Goal: Information Seeking & Learning: Learn about a topic

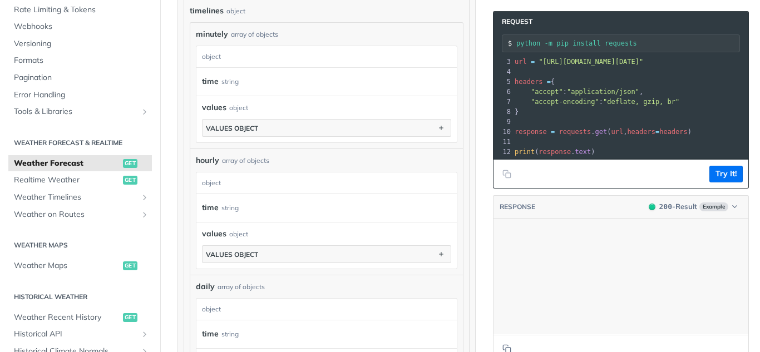
scroll to position [45529, 0]
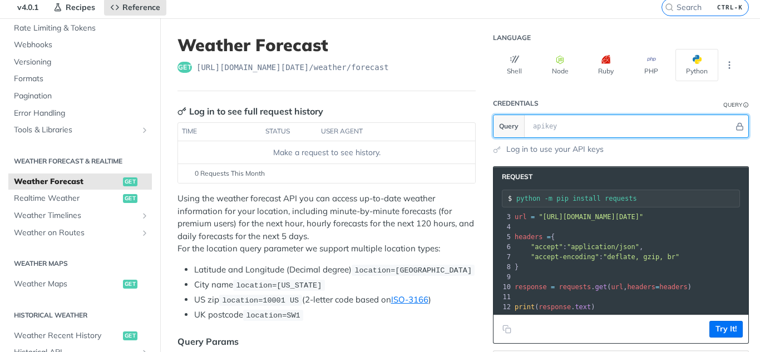
click at [551, 121] on input "text" at bounding box center [631, 126] width 206 height 22
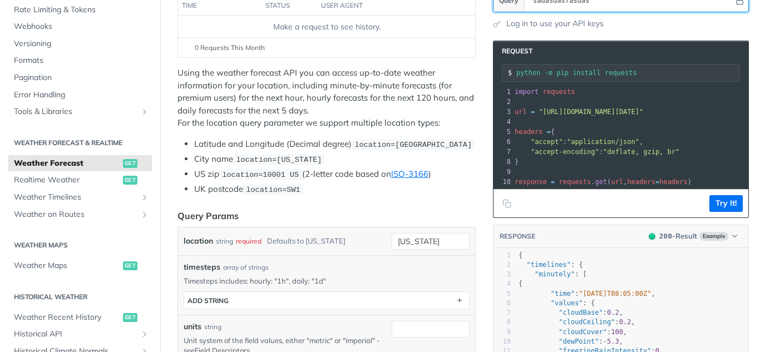
type input "sadasdasfasdas"
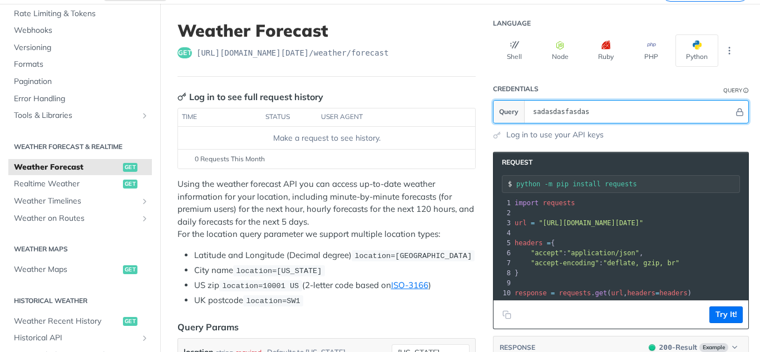
click at [594, 115] on input "sadasdasfasdas" at bounding box center [631, 112] width 206 height 22
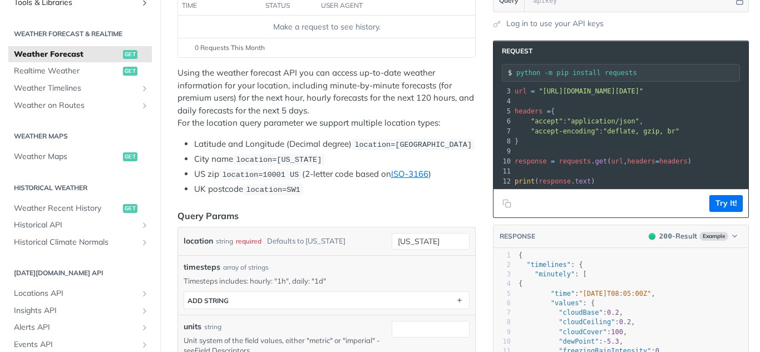
scroll to position [223, 0]
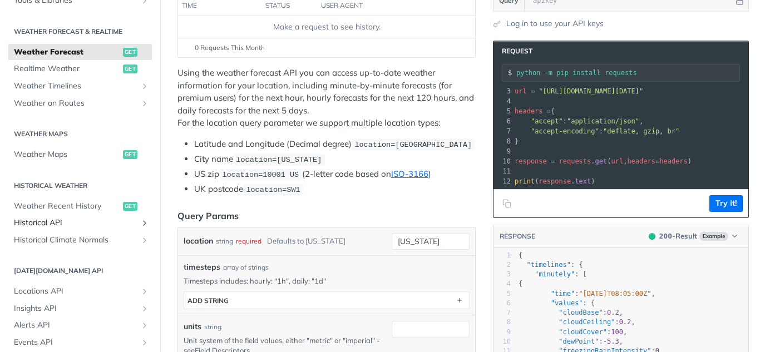
click at [47, 221] on span "Historical API" at bounding box center [76, 223] width 124 height 11
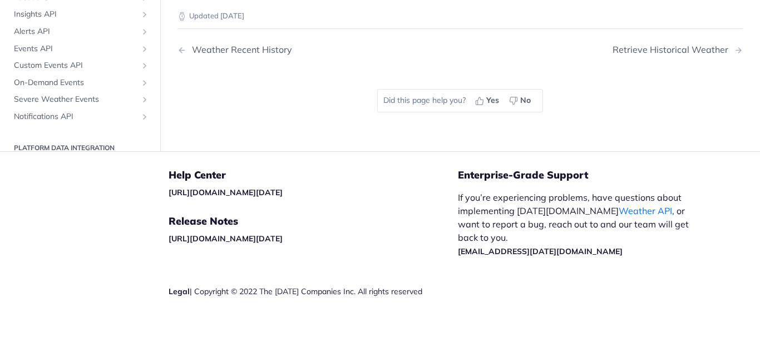
scroll to position [278, 0]
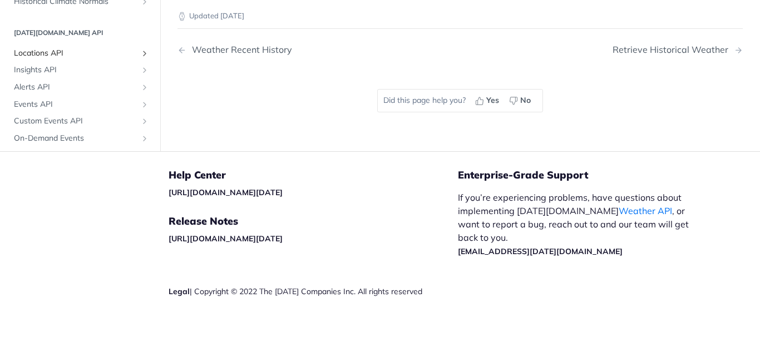
click at [81, 58] on span "Locations API" at bounding box center [76, 52] width 124 height 11
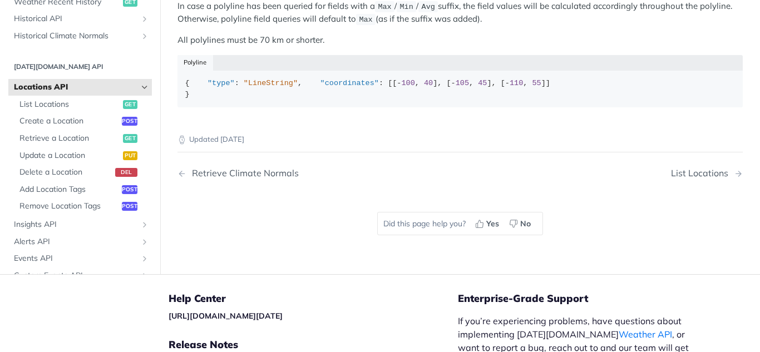
scroll to position [373, 0]
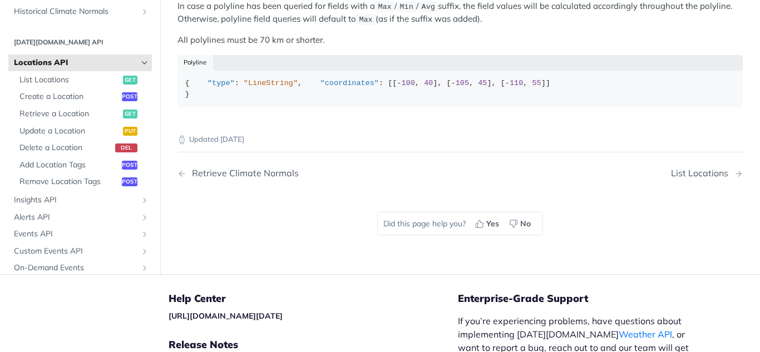
click at [99, 69] on span "Locations API" at bounding box center [76, 63] width 124 height 11
click at [140, 68] on icon "Hide subpages for Locations API" at bounding box center [144, 63] width 9 height 9
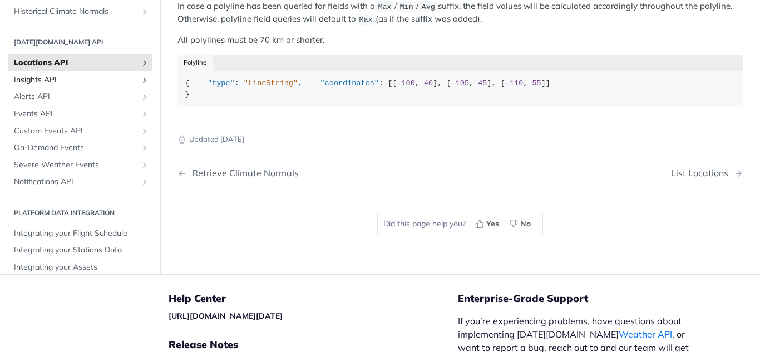
click at [110, 86] on span "Insights API" at bounding box center [76, 80] width 124 height 11
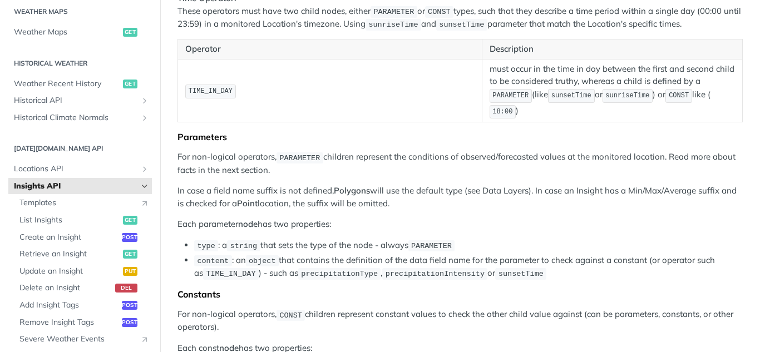
scroll to position [345, 0]
click at [53, 101] on span "Historical API" at bounding box center [76, 101] width 124 height 11
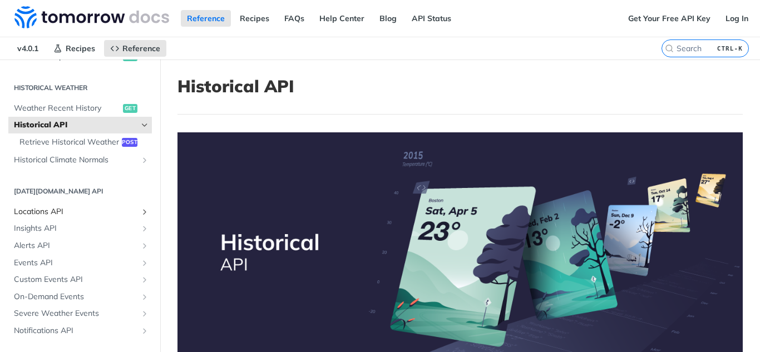
scroll to position [361, 0]
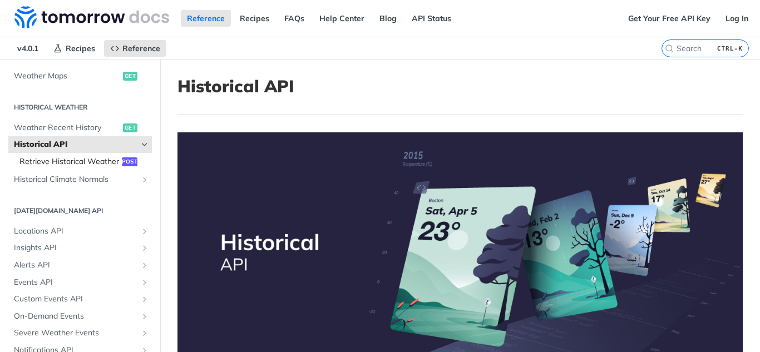
click at [44, 159] on span "Retrieve Historical Weather" at bounding box center [69, 161] width 100 height 11
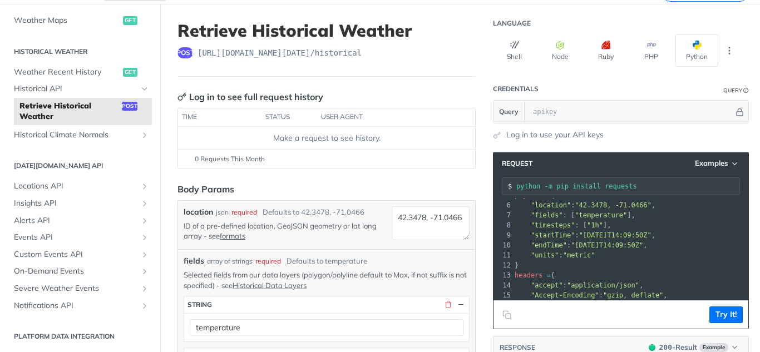
scroll to position [56, 0]
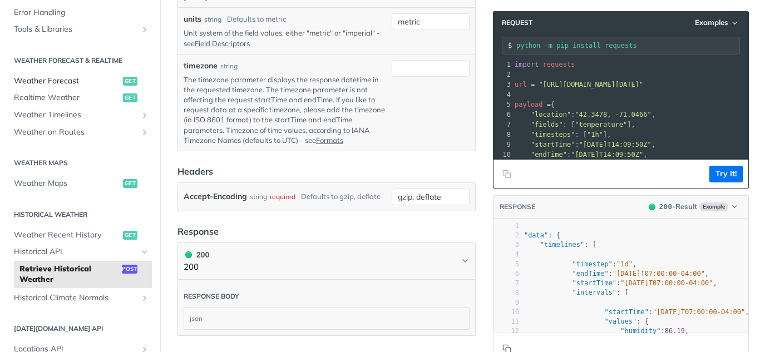
click at [66, 80] on span "Weather Forecast" at bounding box center [67, 81] width 106 height 11
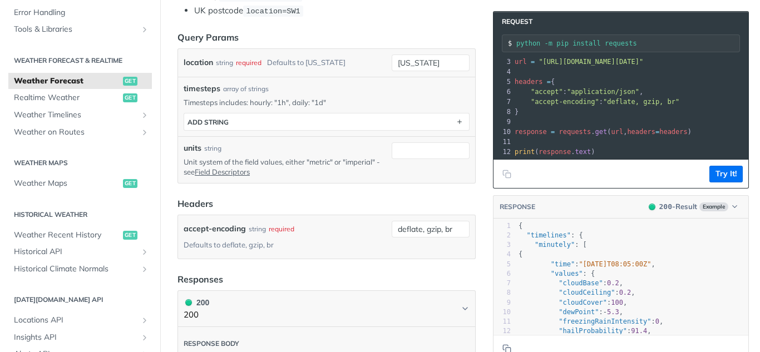
scroll to position [1, 0]
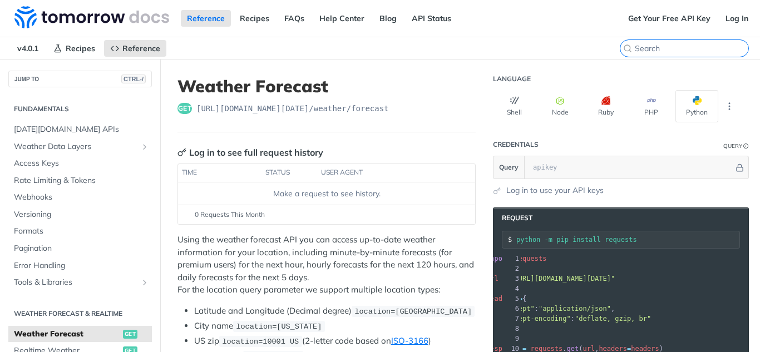
click at [694, 48] on input "search" at bounding box center [692, 48] width 114 height 10
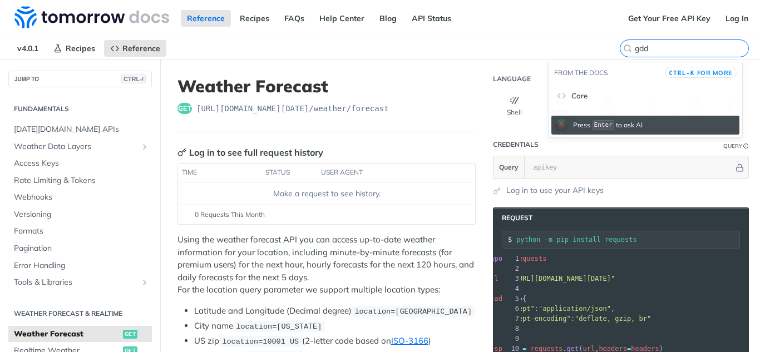
click at [652, 46] on input "gdd" at bounding box center [692, 48] width 114 height 10
type input "gdd"
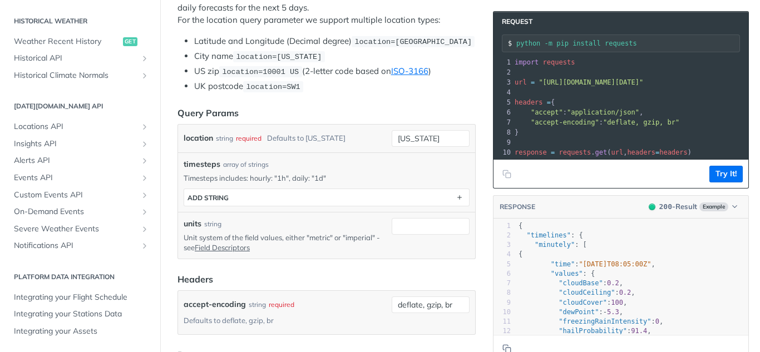
scroll to position [278, 0]
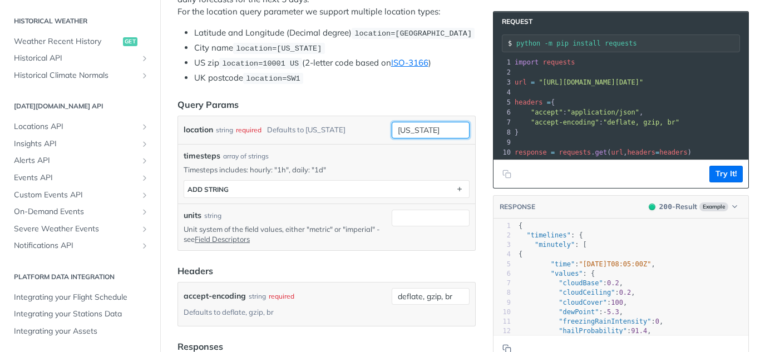
click at [409, 129] on input "new york" at bounding box center [431, 130] width 78 height 17
click at [364, 126] on div "location string required Defaults to new york" at bounding box center [286, 130] width 204 height 17
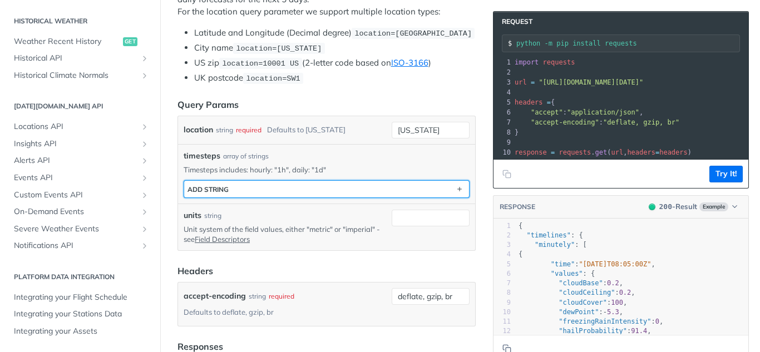
click at [300, 188] on button "ADD string" at bounding box center [326, 189] width 285 height 17
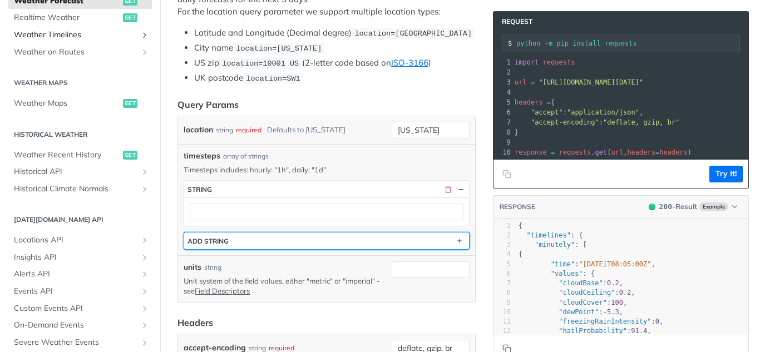
scroll to position [165, 0]
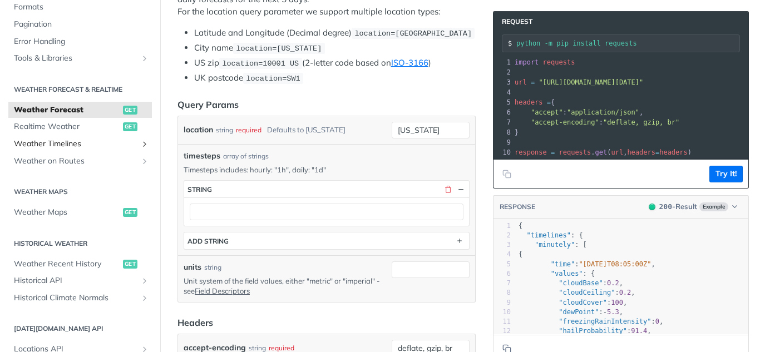
click at [87, 144] on span "Weather Timelines" at bounding box center [76, 144] width 124 height 11
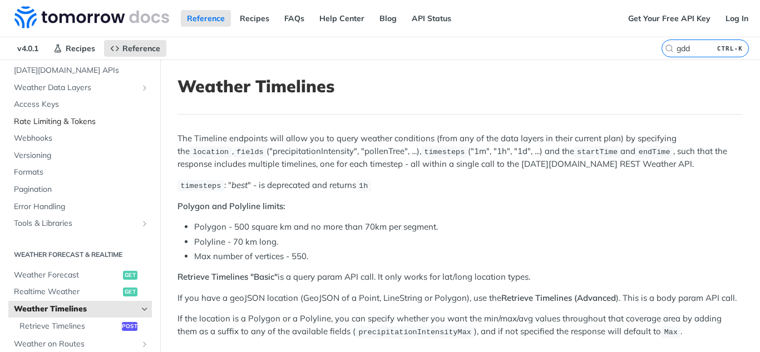
scroll to position [111, 0]
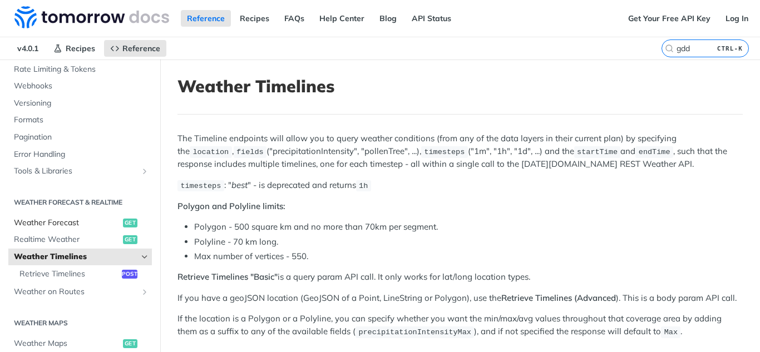
click at [66, 220] on span "Weather Forecast" at bounding box center [67, 223] width 106 height 11
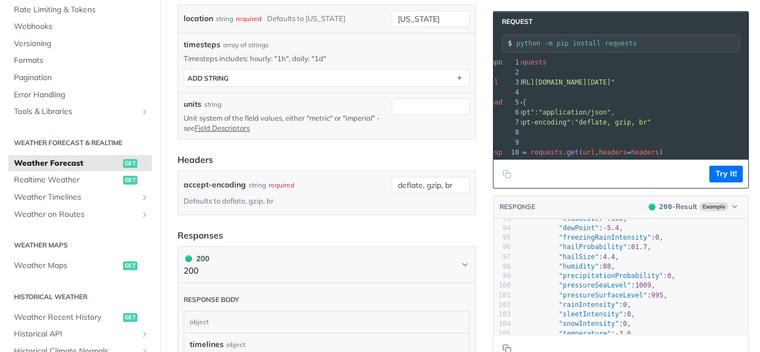
scroll to position [984, 0]
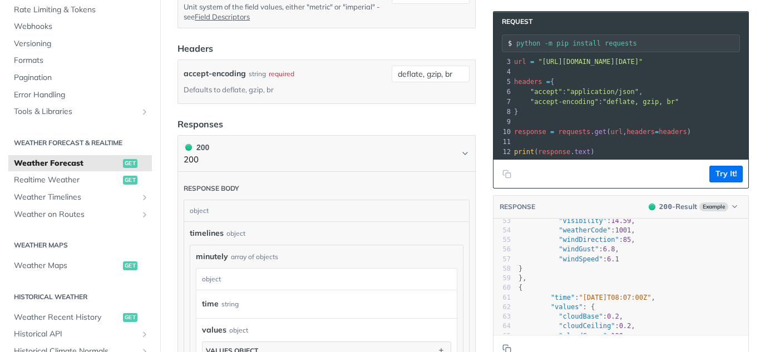
scroll to position [504, 0]
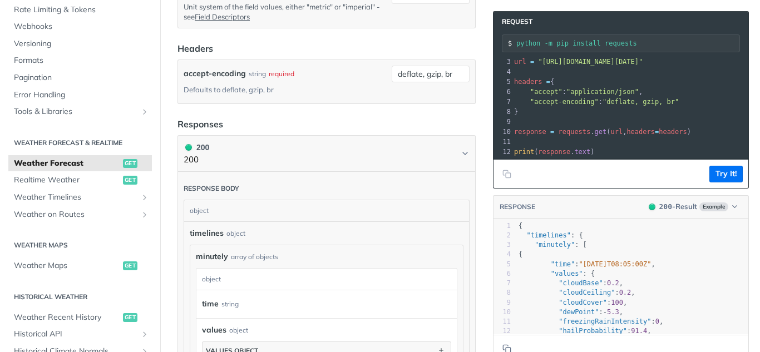
click at [634, 291] on pre ""cloudCeiling" : 0.2 ," at bounding box center [632, 292] width 232 height 9
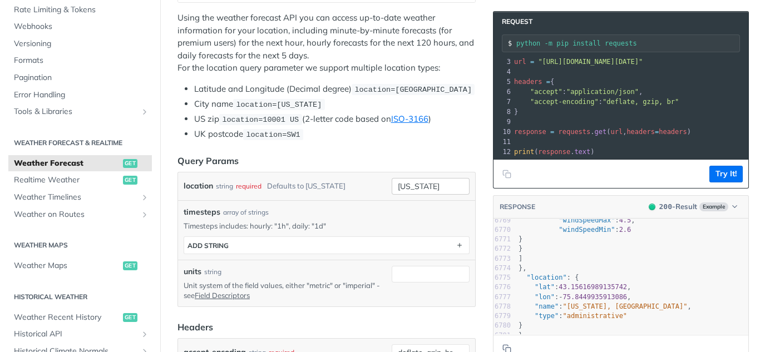
scroll to position [223, 0]
click at [78, 174] on link "Realtime Weather get" at bounding box center [80, 180] width 144 height 17
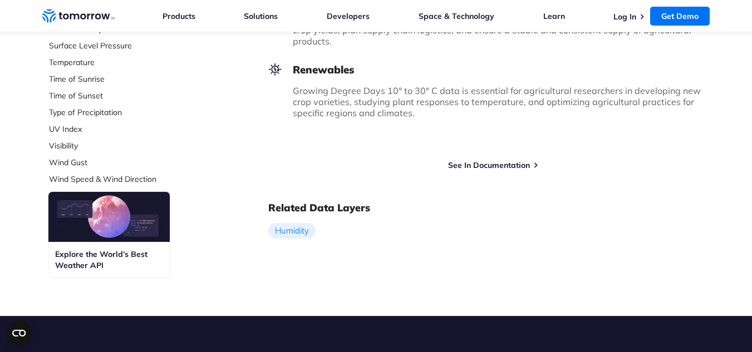
scroll to position [501, 0]
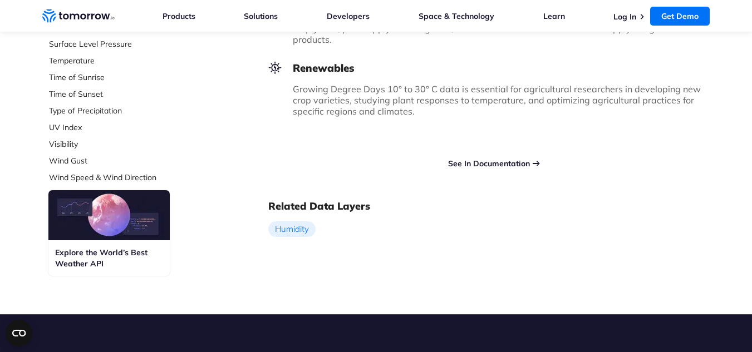
click at [499, 160] on link "See In Documentation" at bounding box center [489, 164] width 82 height 10
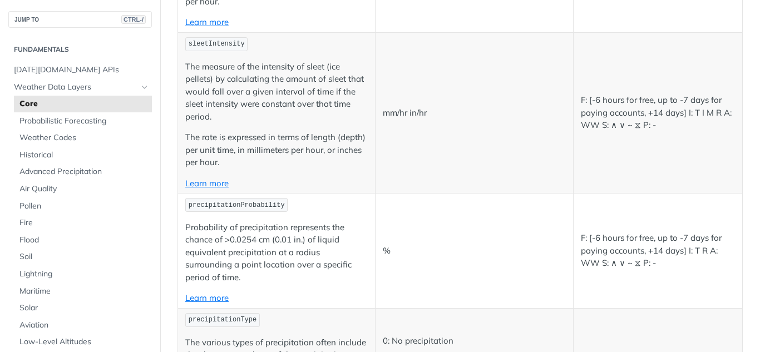
scroll to position [4865, 0]
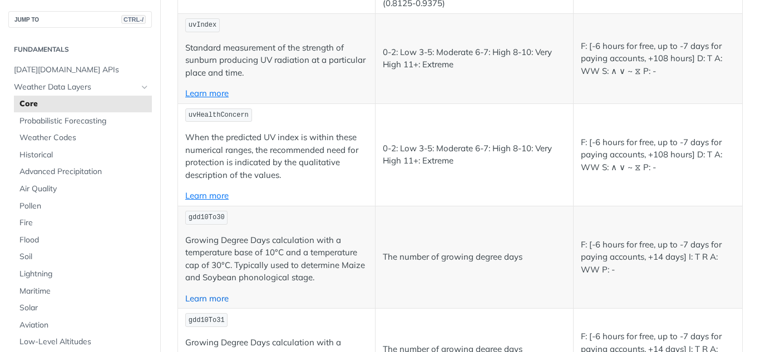
click at [219, 293] on link "Learn more" at bounding box center [206, 298] width 43 height 11
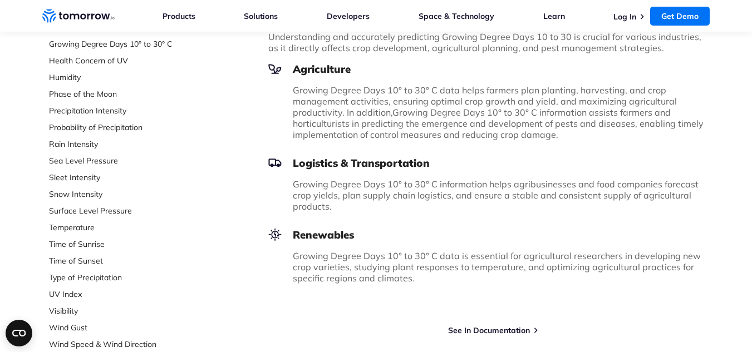
scroll to position [445, 0]
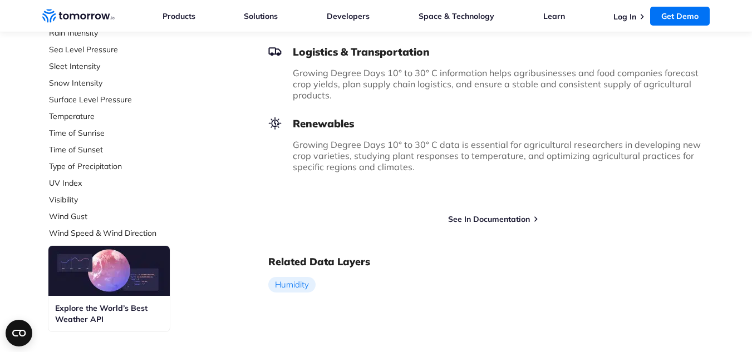
click at [597, 241] on div "What is Growing Degree Days 10° to 30° C? Growing Degree Days (GDD) are a weath…" at bounding box center [489, 11] width 442 height 600
click at [490, 213] on div "Try Free Weather API See In Documentation" at bounding box center [489, 214] width 442 height 20
click at [490, 215] on link "See In Documentation" at bounding box center [489, 219] width 82 height 10
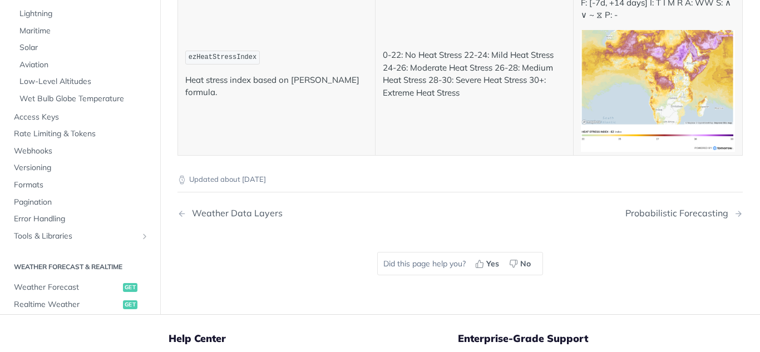
scroll to position [5955, 0]
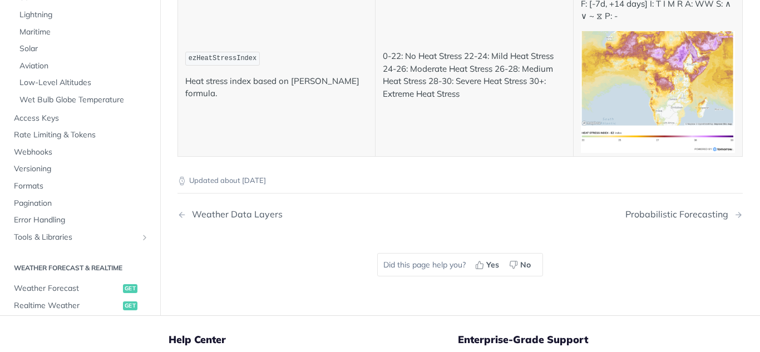
click at [469, 198] on nav "Weather Data Layers Probabilistic Forecasting" at bounding box center [460, 214] width 565 height 33
click at [71, 301] on span "Realtime Weather" at bounding box center [67, 306] width 106 height 11
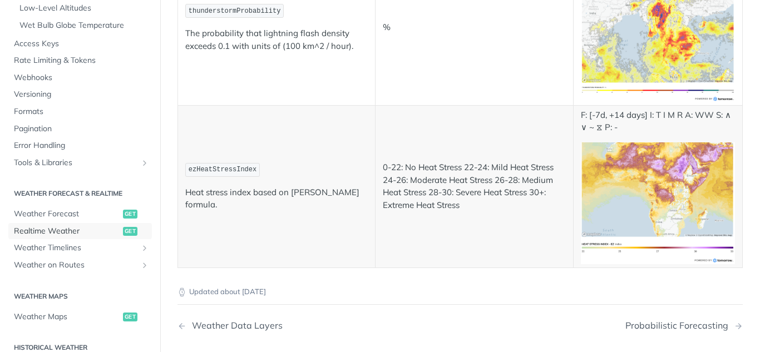
scroll to position [5788, 0]
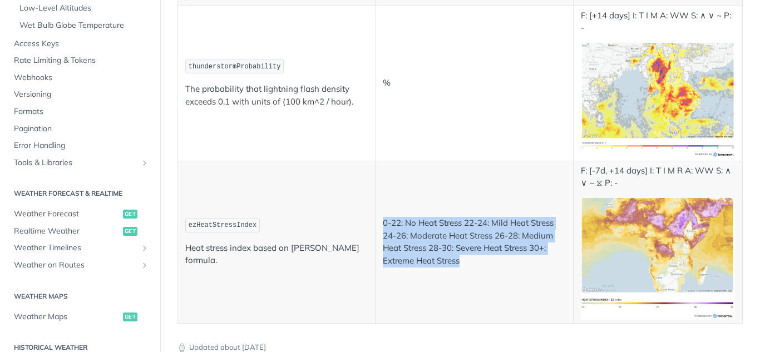
drag, startPoint x: 469, startPoint y: 218, endPoint x: 375, endPoint y: 183, distance: 100.4
click at [376, 183] on td "0-22: No Heat Stress 22-24: Mild Heat Stress 24-26: Moderate Heat Stress 26-28:…" at bounding box center [475, 242] width 198 height 163
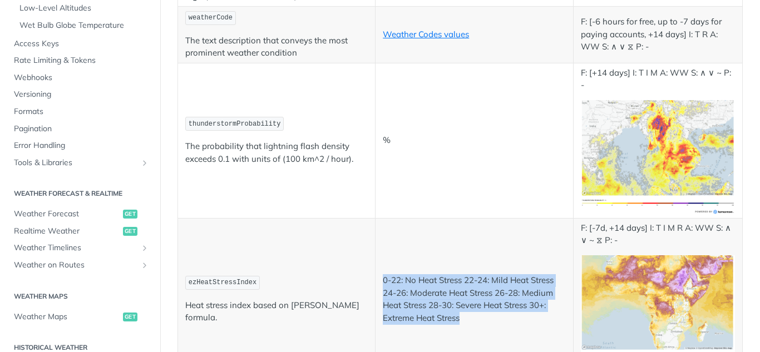
scroll to position [5677, 0]
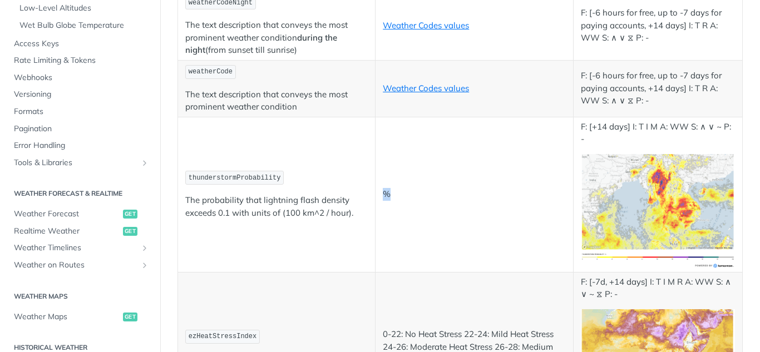
drag, startPoint x: 391, startPoint y: 150, endPoint x: 381, endPoint y: 152, distance: 10.7
click at [383, 188] on p "%" at bounding box center [474, 194] width 183 height 13
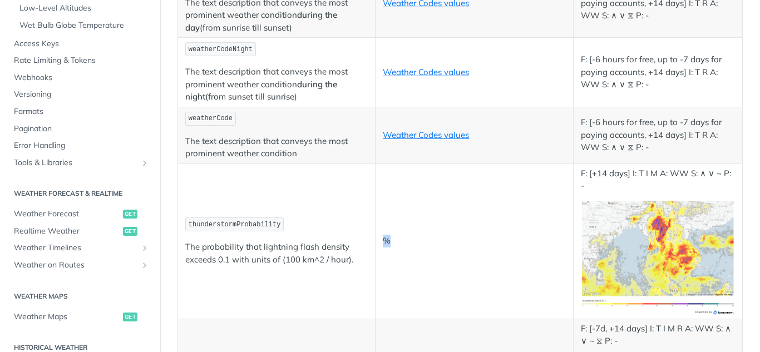
scroll to position [5566, 0]
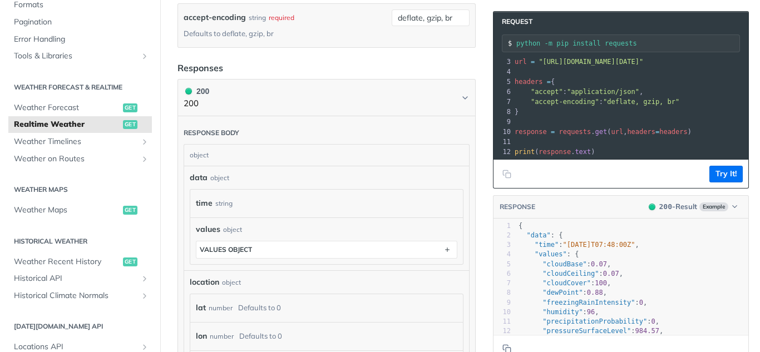
scroll to position [445, 0]
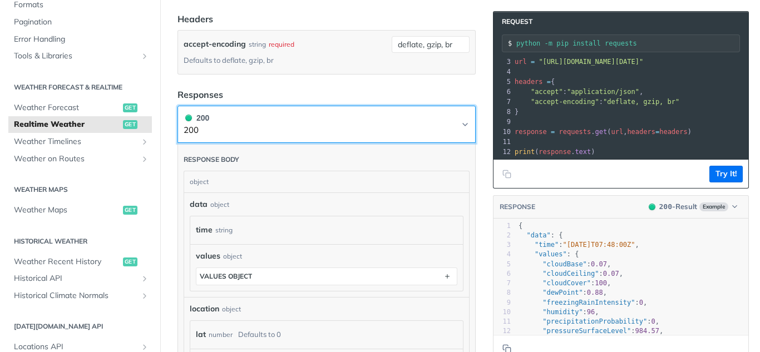
click at [452, 120] on button "200 200" at bounding box center [327, 124] width 286 height 25
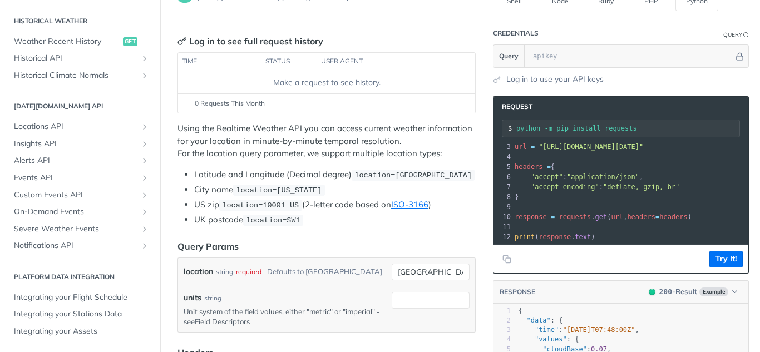
scroll to position [56, 0]
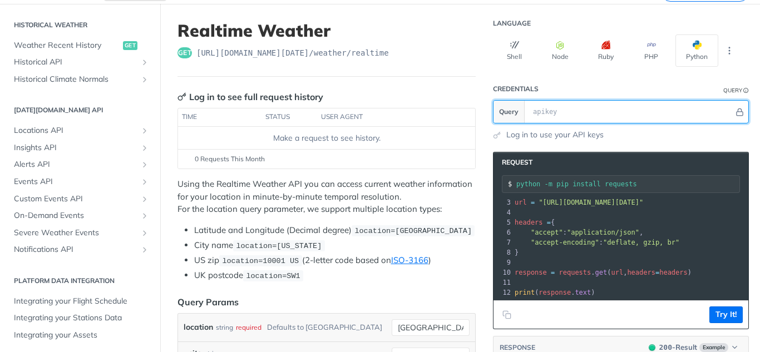
click at [604, 109] on input "text" at bounding box center [631, 112] width 206 height 22
click at [578, 114] on input "text" at bounding box center [631, 112] width 206 height 22
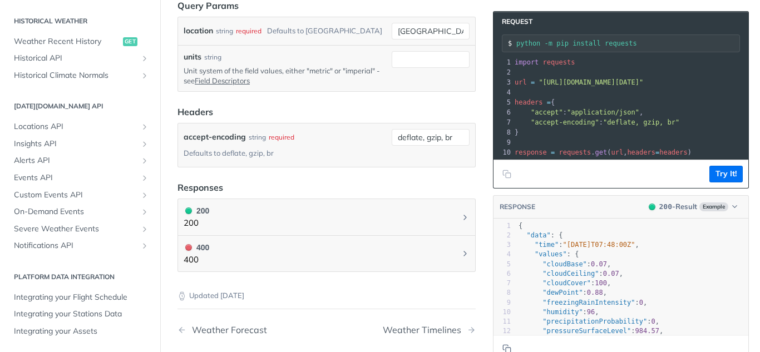
scroll to position [0, 26]
click at [693, 111] on pre ""accept" : "application/json" ," at bounding box center [622, 112] width 254 height 10
click at [500, 179] on button "Copy to clipboard" at bounding box center [507, 174] width 16 height 17
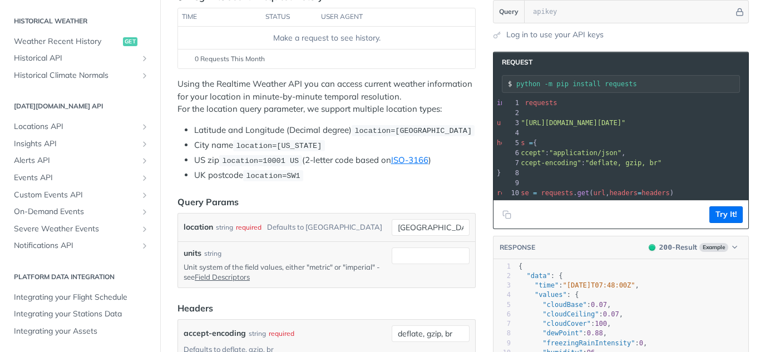
scroll to position [18, 0]
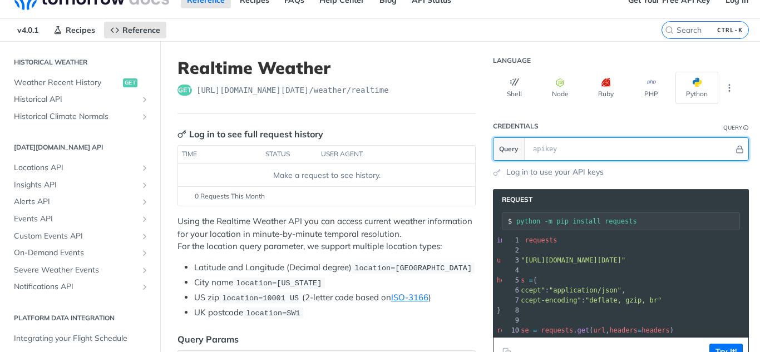
click at [581, 150] on input "text" at bounding box center [631, 149] width 206 height 22
click at [552, 139] on input "text" at bounding box center [631, 149] width 206 height 22
paste input "VpwLFu8fYrW2UaTZKhBpbAEsi0qALcCn"
click at [562, 149] on input "text" at bounding box center [631, 149] width 206 height 22
type input "VpwLFu8fYrW2UaTZKhBpbAEsi0qALcCn"
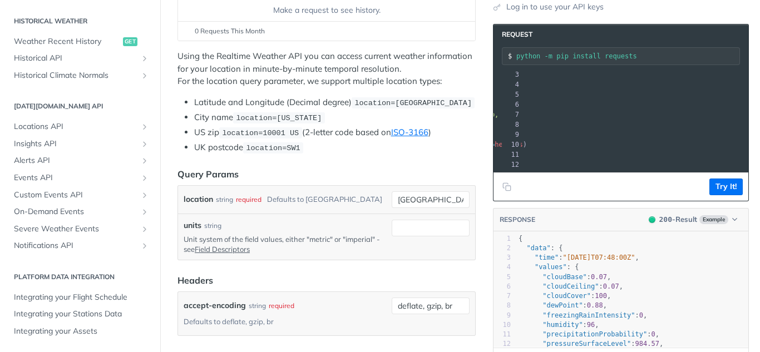
scroll to position [185, 0]
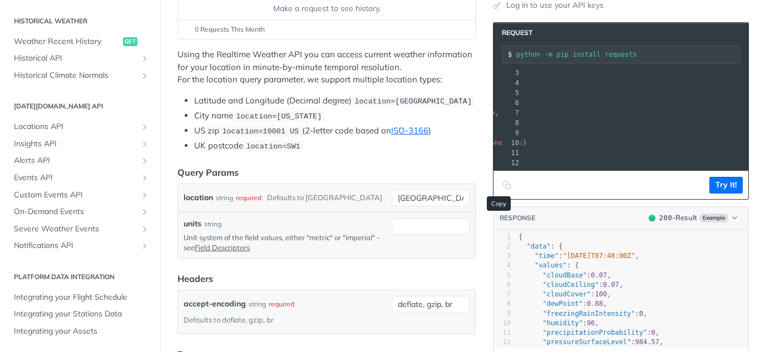
click at [503, 186] on icon "Copy to clipboard" at bounding box center [505, 183] width 5 height 5
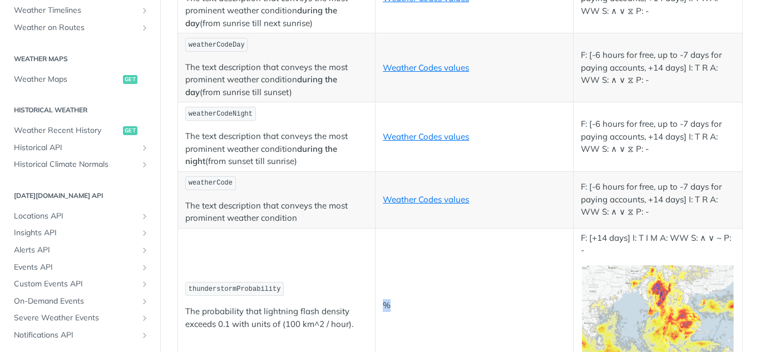
scroll to position [661, 0]
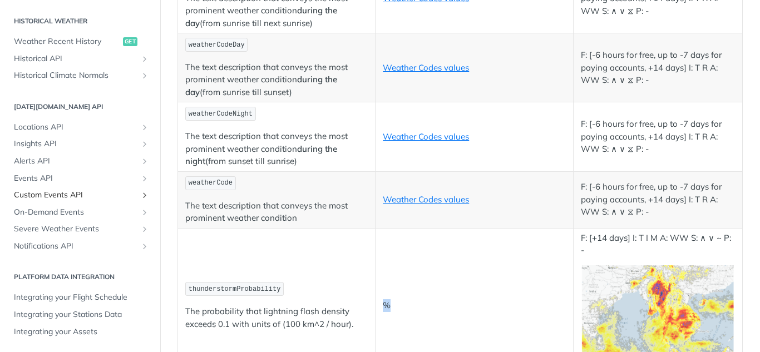
click at [73, 199] on span "Custom Events API" at bounding box center [76, 195] width 124 height 11
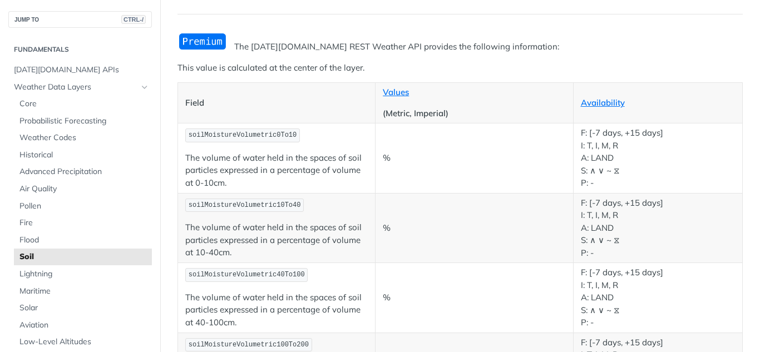
scroll to position [95, 0]
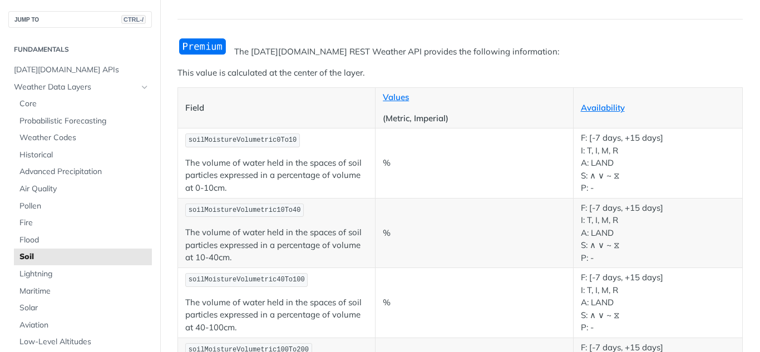
click at [269, 141] on span "soilMoistureVolumetric0To10" at bounding box center [243, 140] width 108 height 8
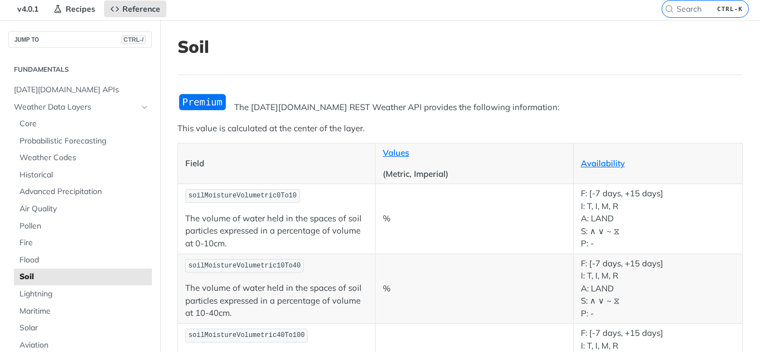
scroll to position [0, 0]
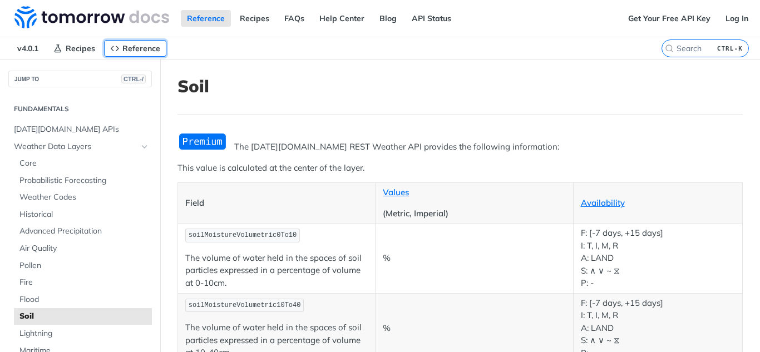
click at [152, 48] on span "Reference" at bounding box center [141, 48] width 38 height 10
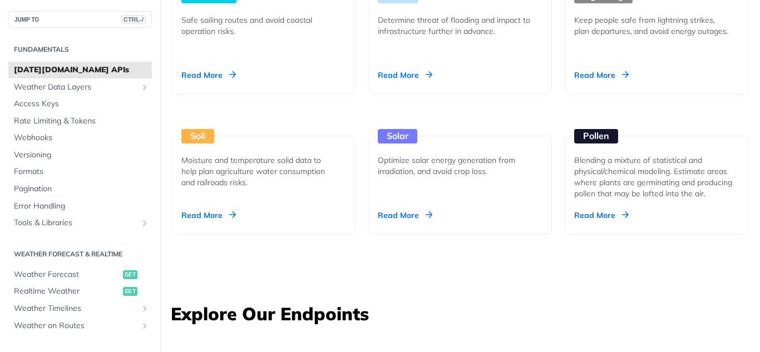
scroll to position [1280, 0]
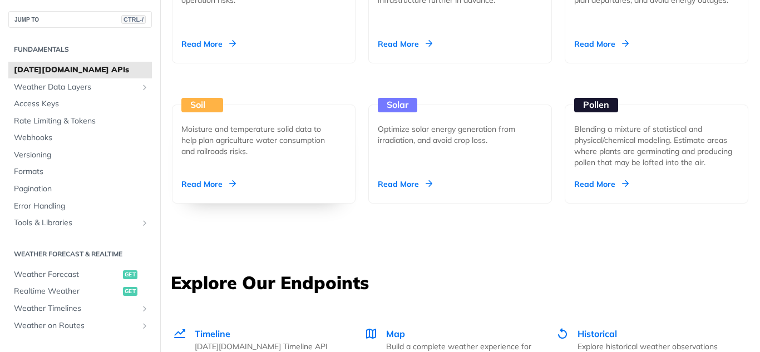
click at [205, 180] on div "Read More" at bounding box center [208, 184] width 55 height 11
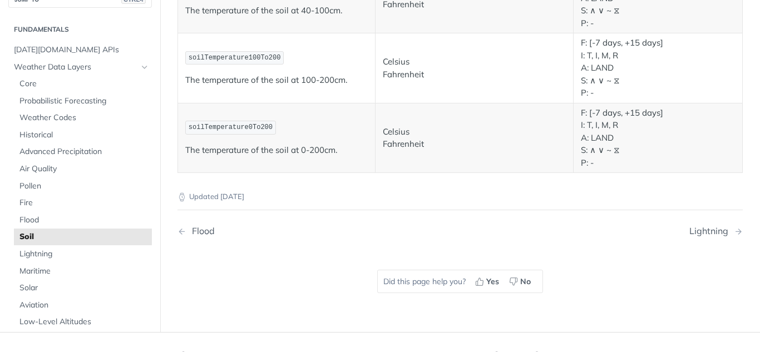
scroll to position [890, 0]
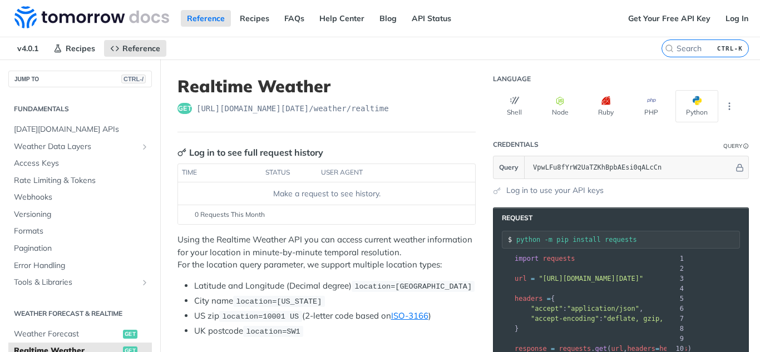
scroll to position [1, 0]
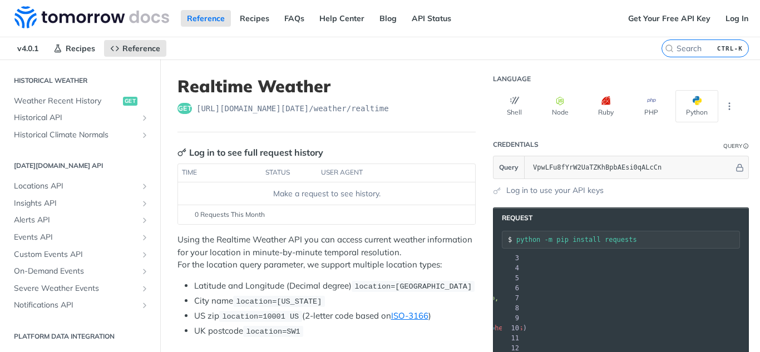
click at [685, 41] on label "CTRL-K" at bounding box center [705, 49] width 87 height 18
click at [685, 43] on input "CTRL-K" at bounding box center [692, 48] width 114 height 10
click at [660, 48] on input "search" at bounding box center [692, 48] width 114 height 10
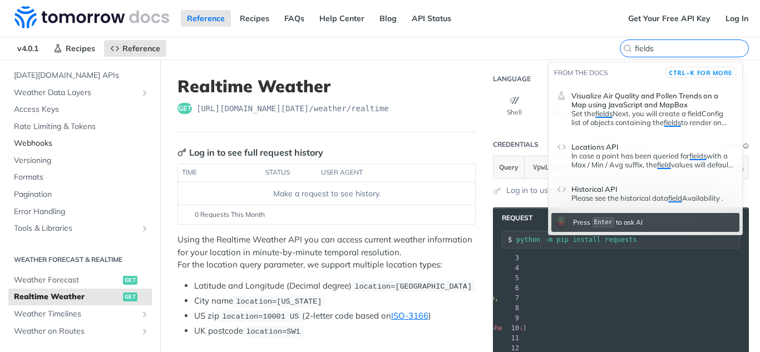
scroll to position [53, 0]
type input "fields"
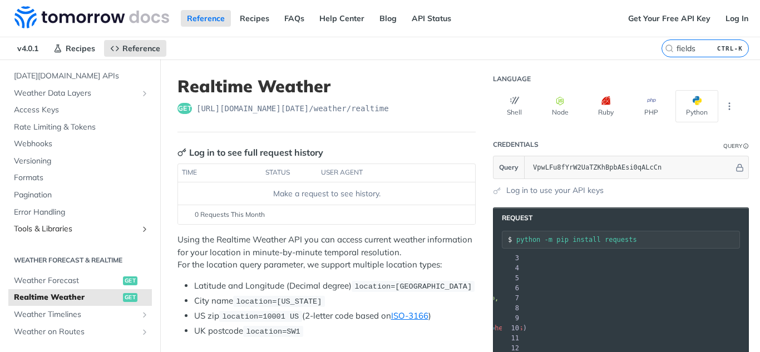
click at [66, 226] on span "Tools & Libraries" at bounding box center [76, 229] width 124 height 11
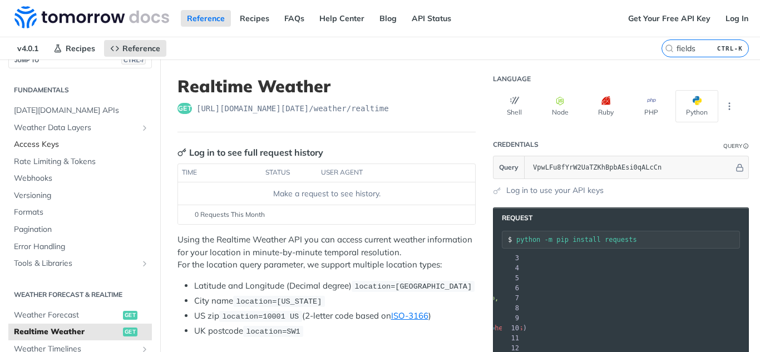
scroll to position [0, 0]
